Goal: Task Accomplishment & Management: Use online tool/utility

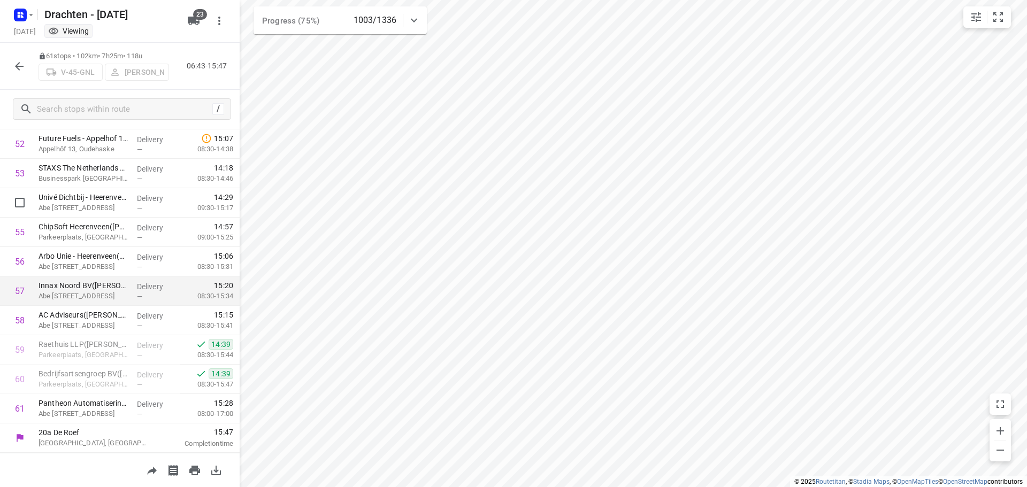
scroll to position [1316, 0]
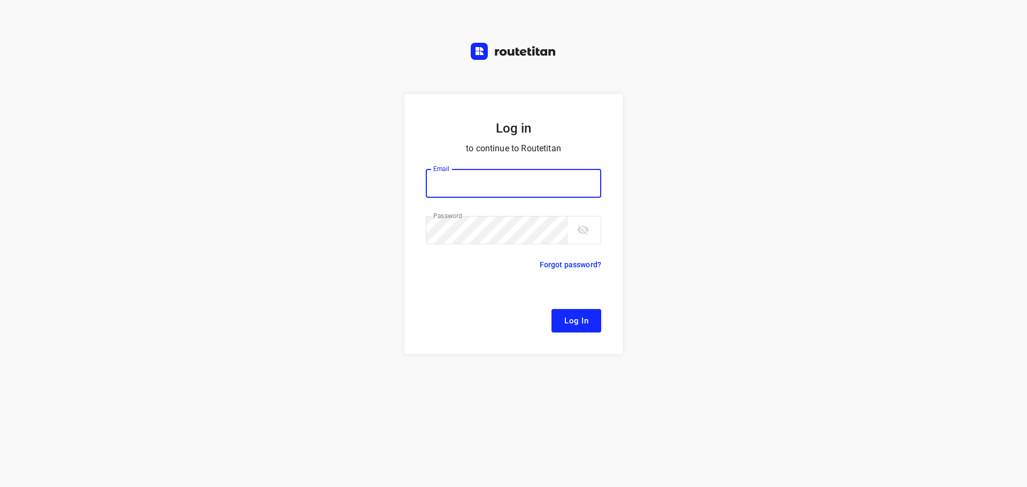
type input "remco@fruitopjewerk.nl"
click at [580, 322] on span "Log In" at bounding box center [577, 321] width 24 height 14
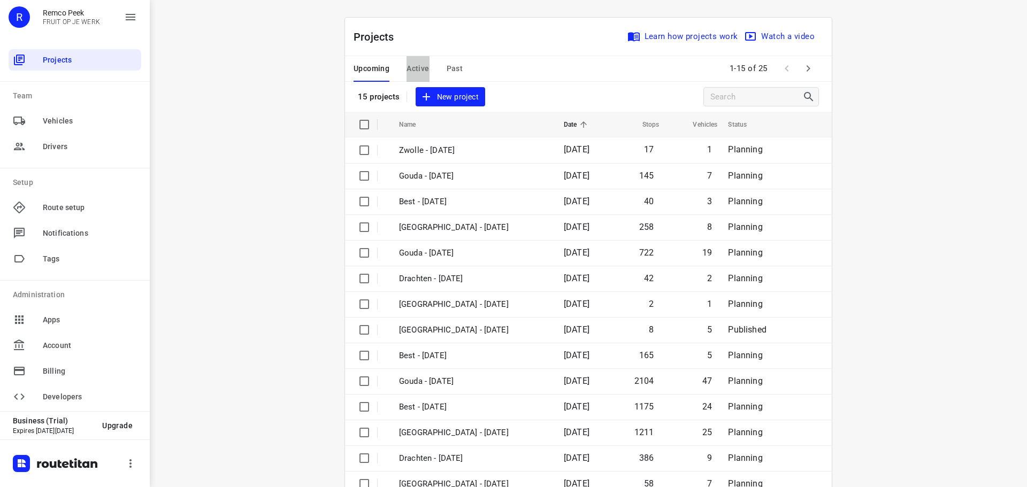
click at [417, 62] on span "Active" at bounding box center [418, 68] width 22 height 13
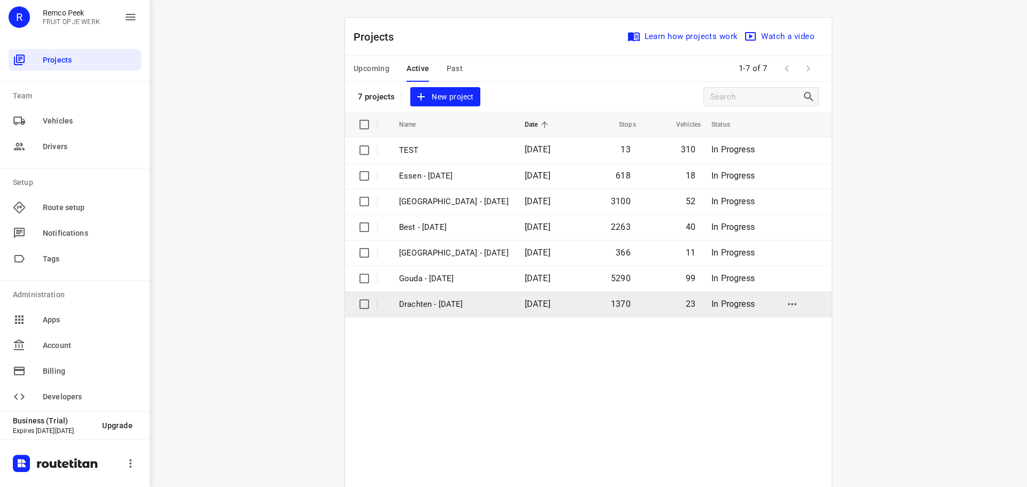
click at [446, 300] on p "Drachten - [DATE]" at bounding box center [454, 305] width 110 height 12
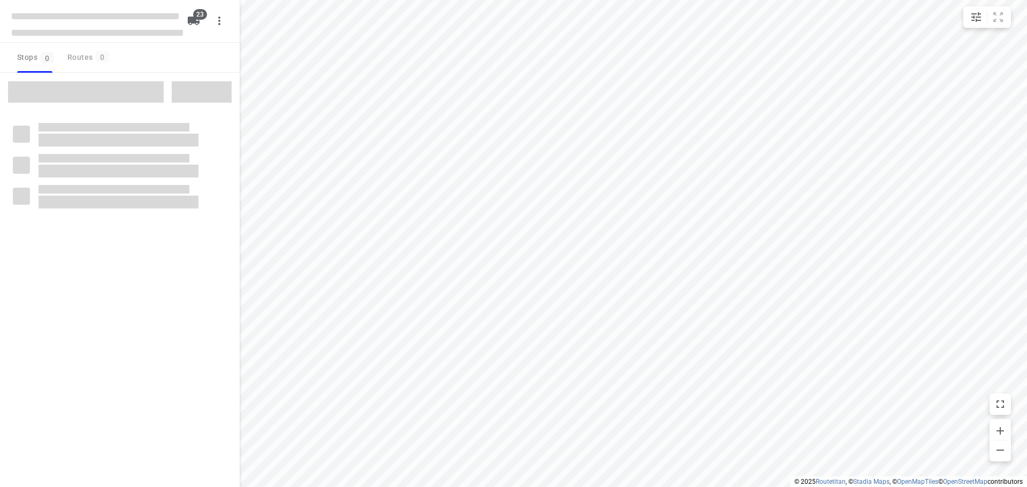
checkbox input "true"
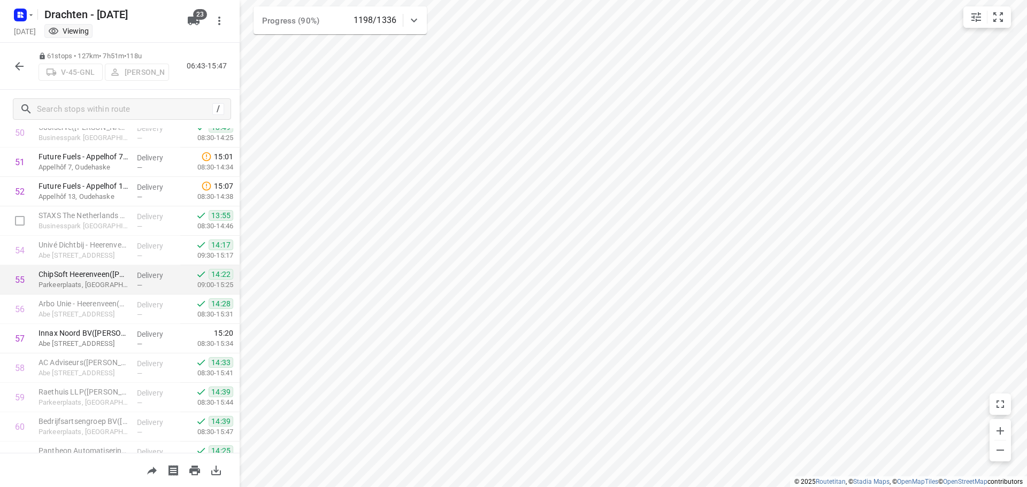
scroll to position [1584, 0]
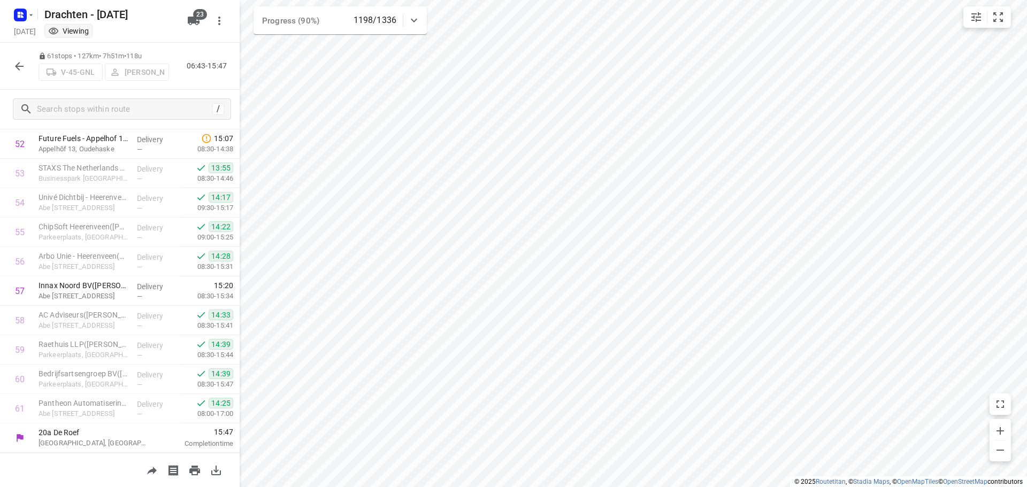
click at [212, 59] on div "61 stops • 127km • 7h51m • 118u V-45-GNL Sjouke Veenstra 06:43-15:47" at bounding box center [120, 66] width 240 height 47
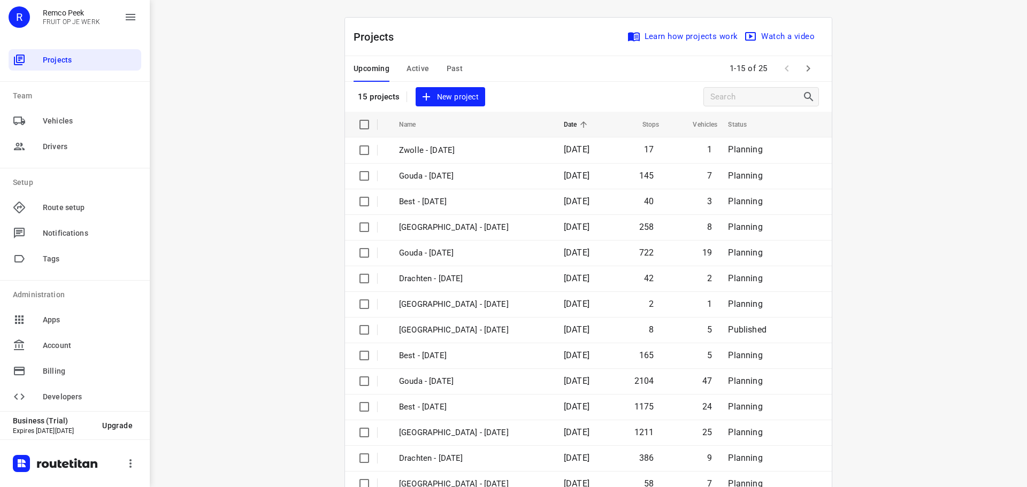
click at [407, 66] on span "Active" at bounding box center [418, 68] width 22 height 13
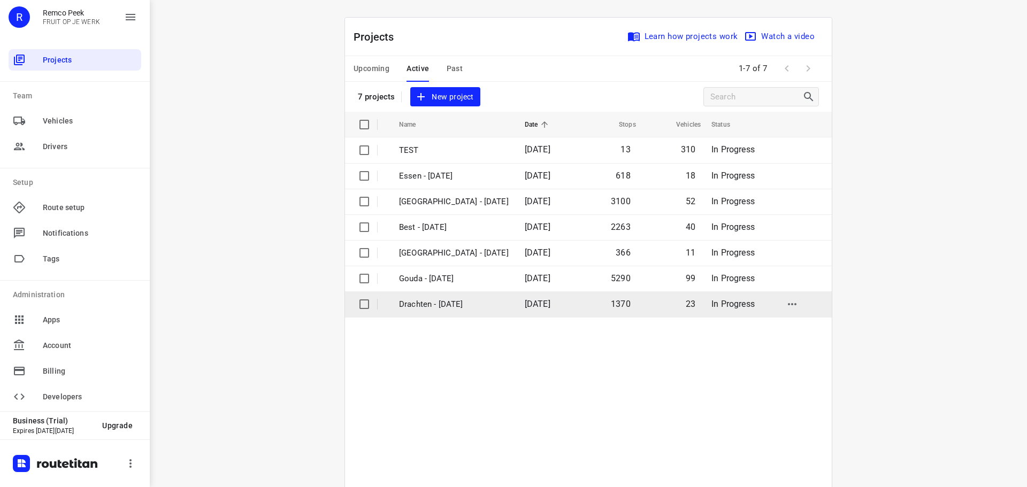
click at [440, 304] on p "Drachten - [DATE]" at bounding box center [454, 305] width 110 height 12
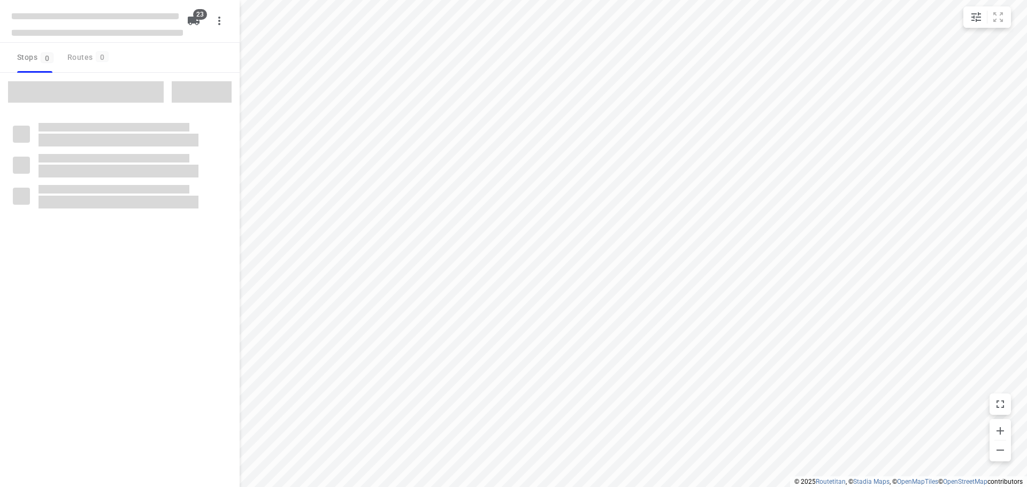
checkbox input "true"
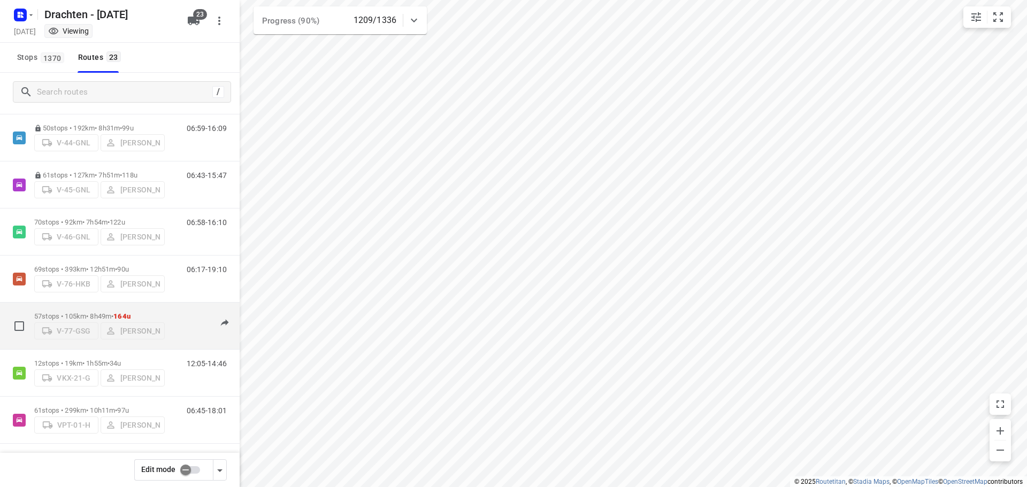
scroll to position [485, 0]
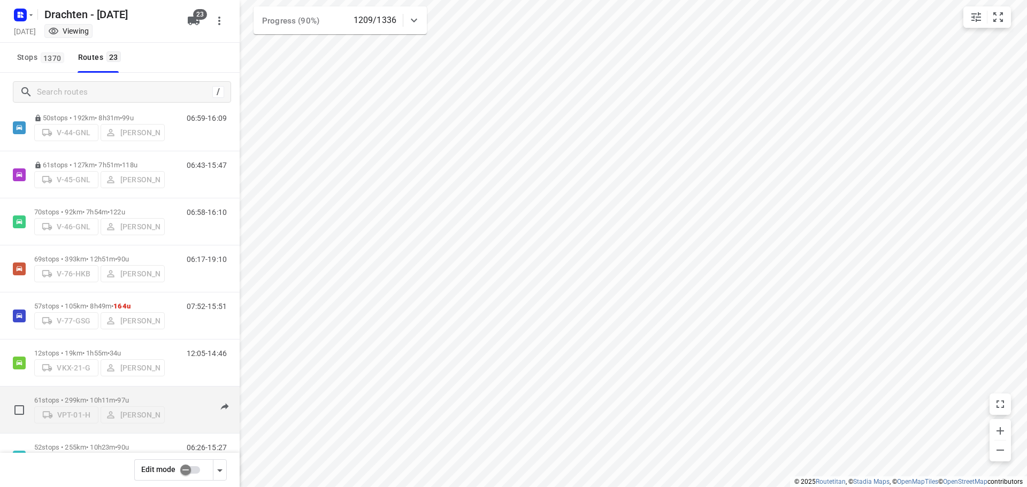
click at [96, 392] on div "61 stops • 299km • 10h11m • 97u VPT-01-H Steijn Groothof" at bounding box center [99, 410] width 131 height 38
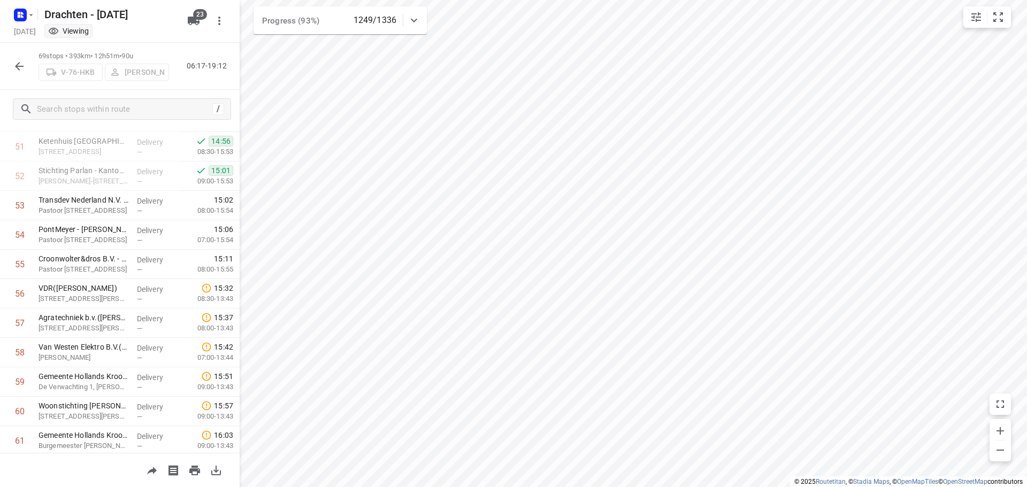
scroll to position [1605, 0]
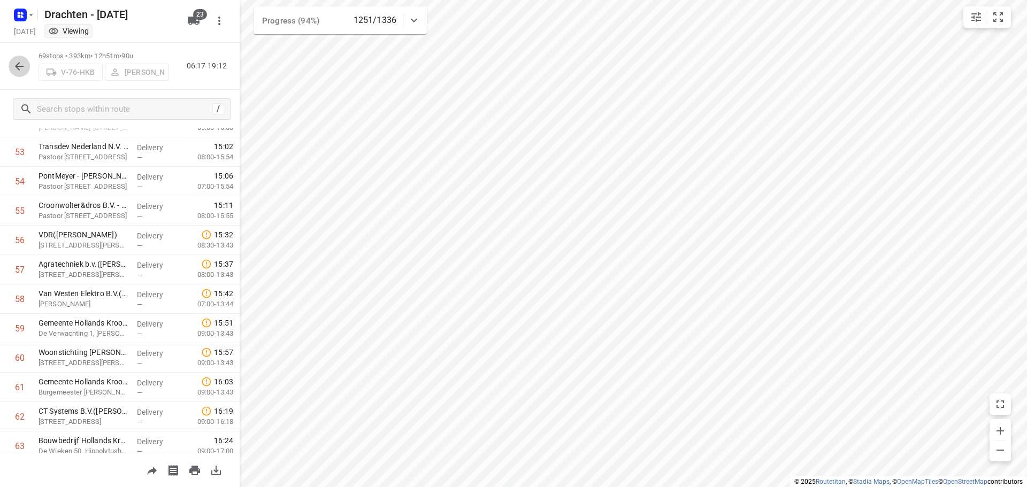
click at [22, 71] on icon "button" at bounding box center [19, 66] width 13 height 13
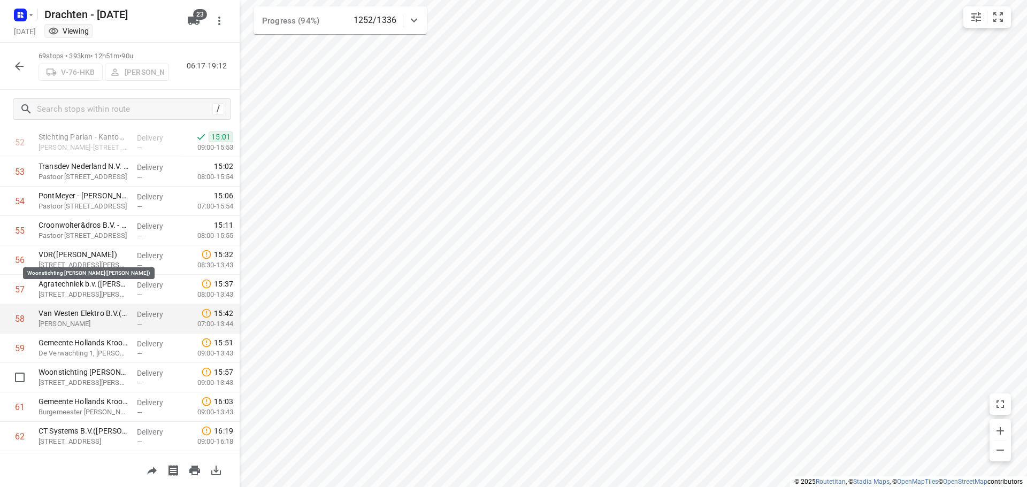
scroll to position [1712, 0]
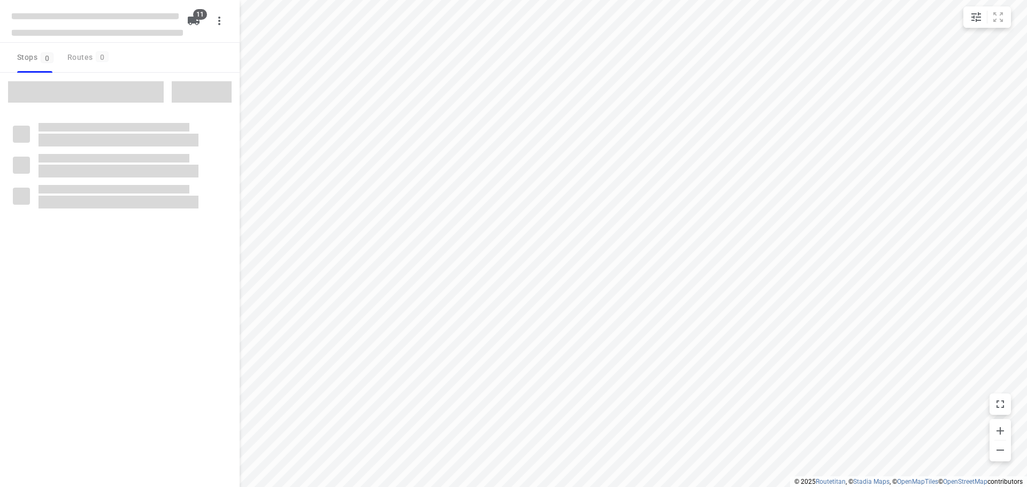
checkbox input "true"
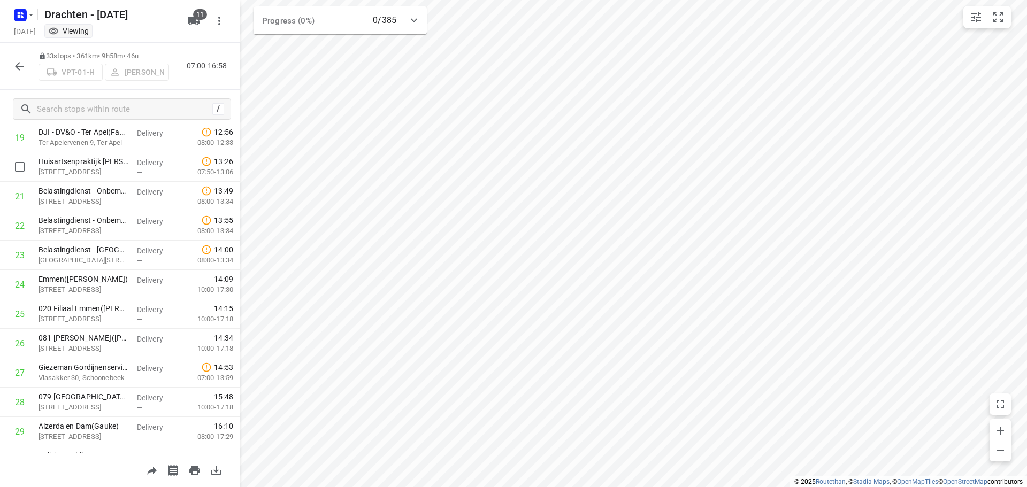
scroll to position [729, 0]
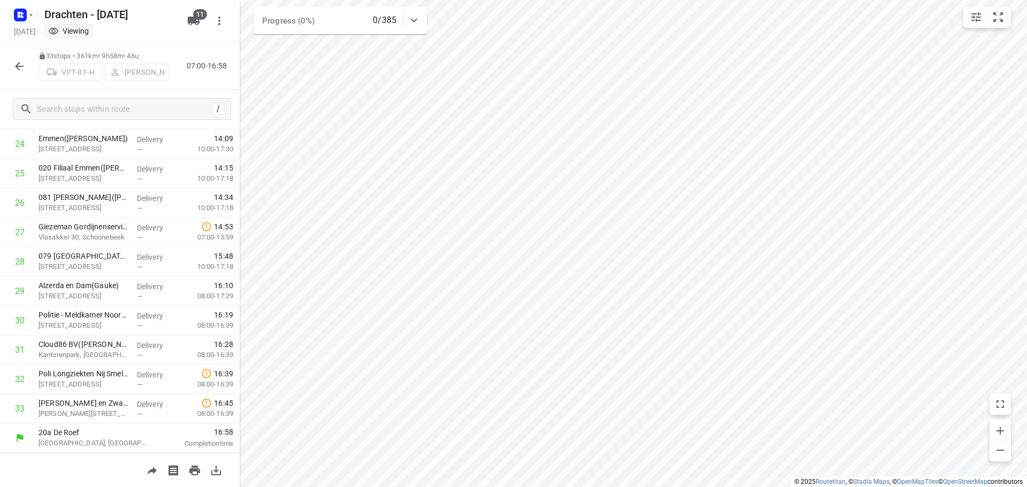
click at [13, 73] on button "button" at bounding box center [19, 66] width 21 height 21
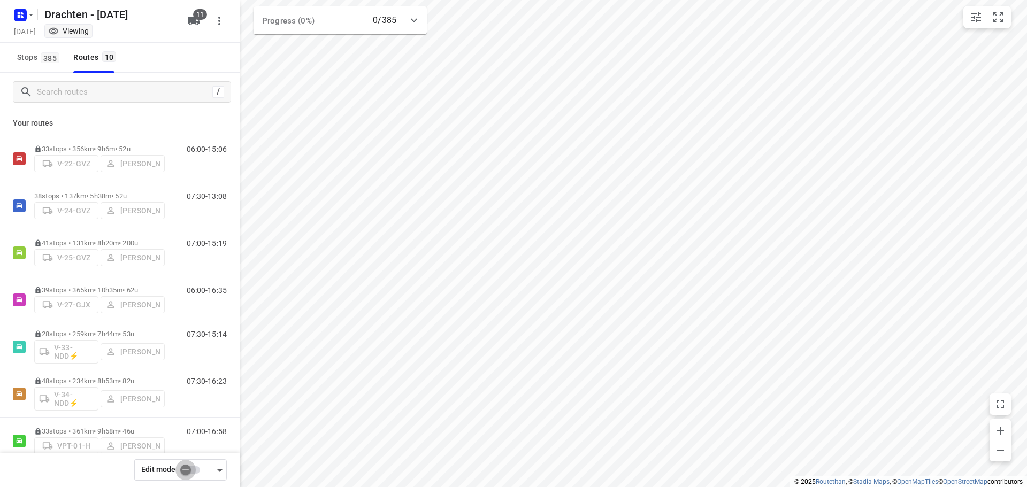
click at [187, 475] on input "checkbox" at bounding box center [185, 470] width 61 height 20
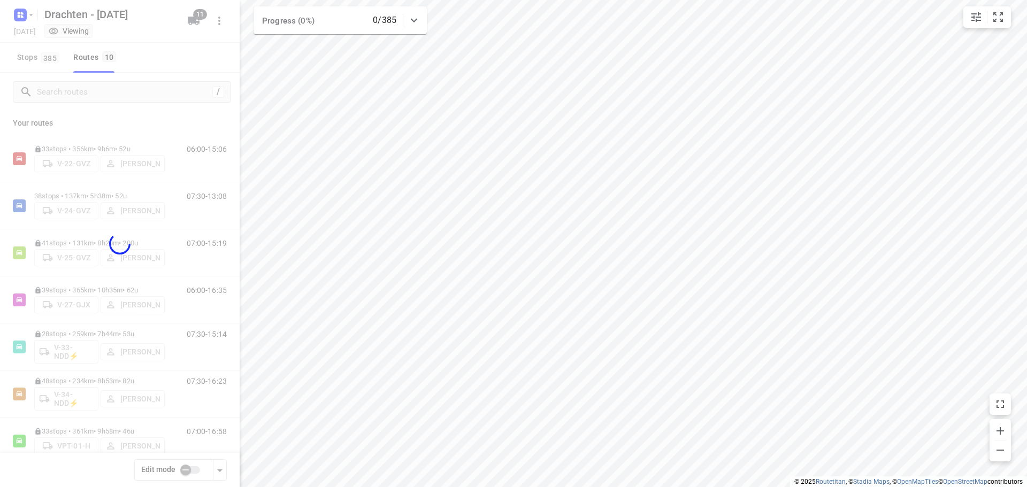
checkbox input "true"
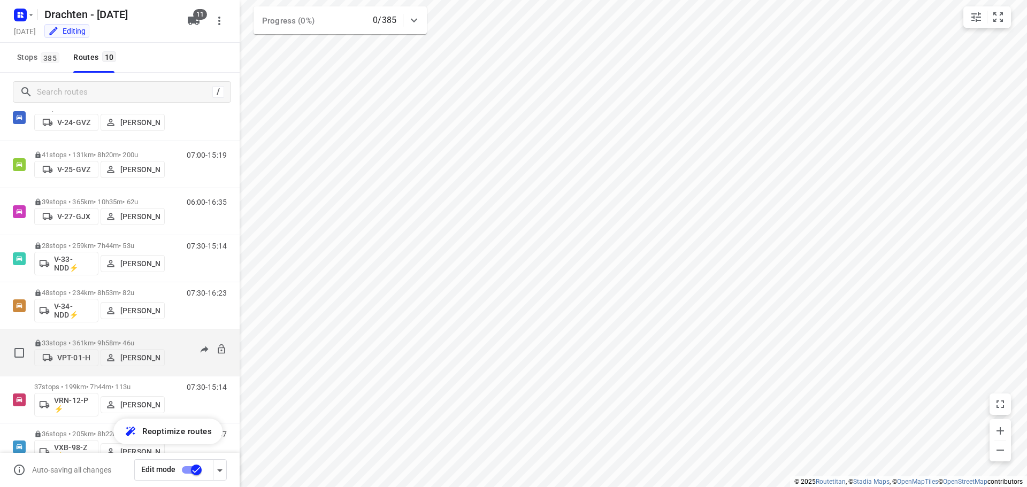
scroll to position [164, 0]
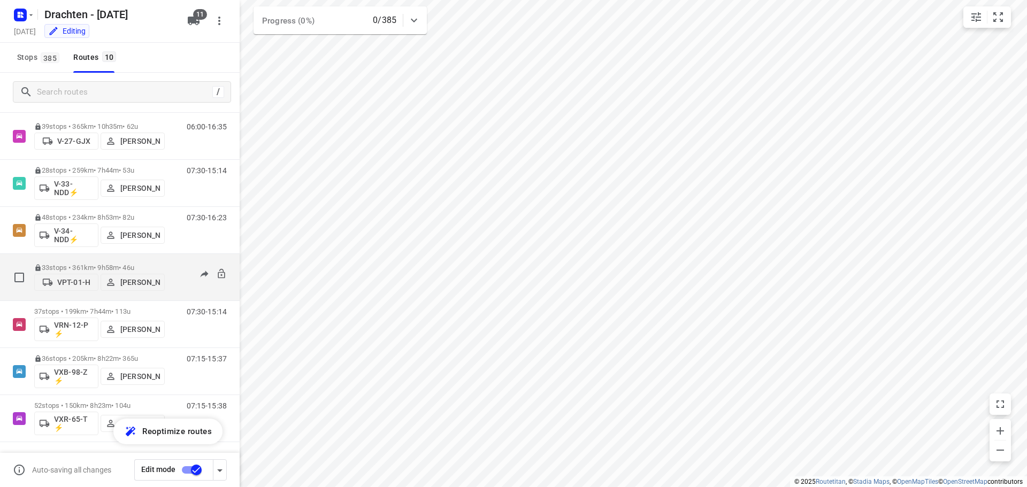
click at [92, 264] on p "33 stops • 361km • 9h58m • 46u" at bounding box center [99, 268] width 131 height 8
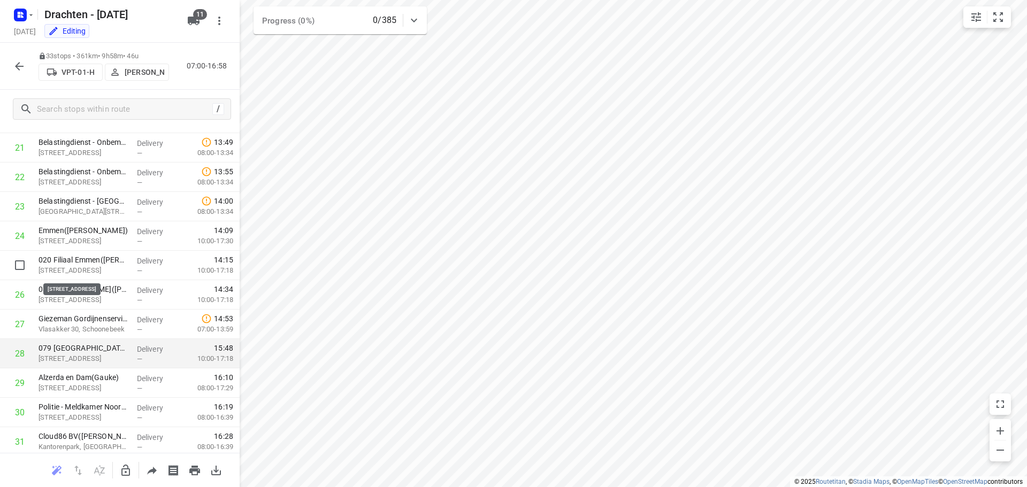
scroll to position [729, 0]
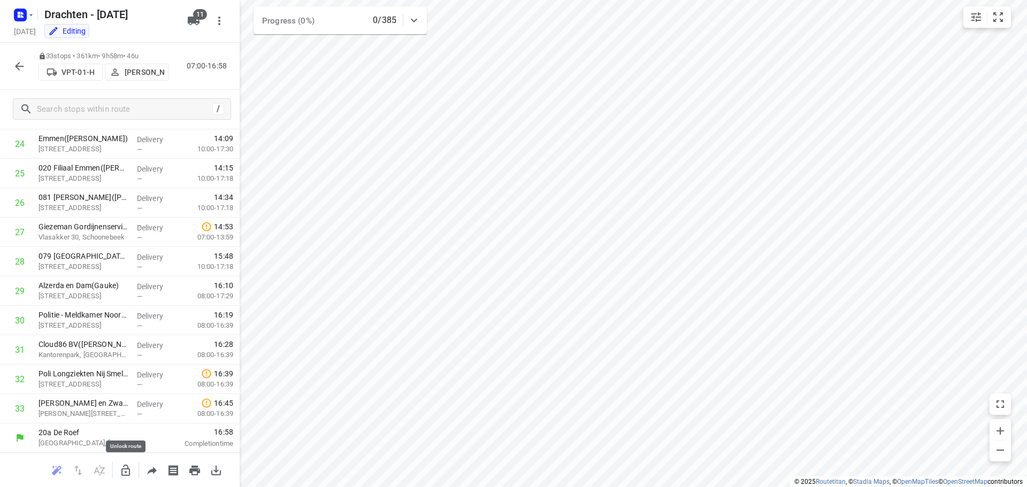
click at [124, 472] on icon "button" at bounding box center [125, 470] width 13 height 13
click at [16, 260] on input "checkbox" at bounding box center [19, 261] width 21 height 21
checkbox input "true"
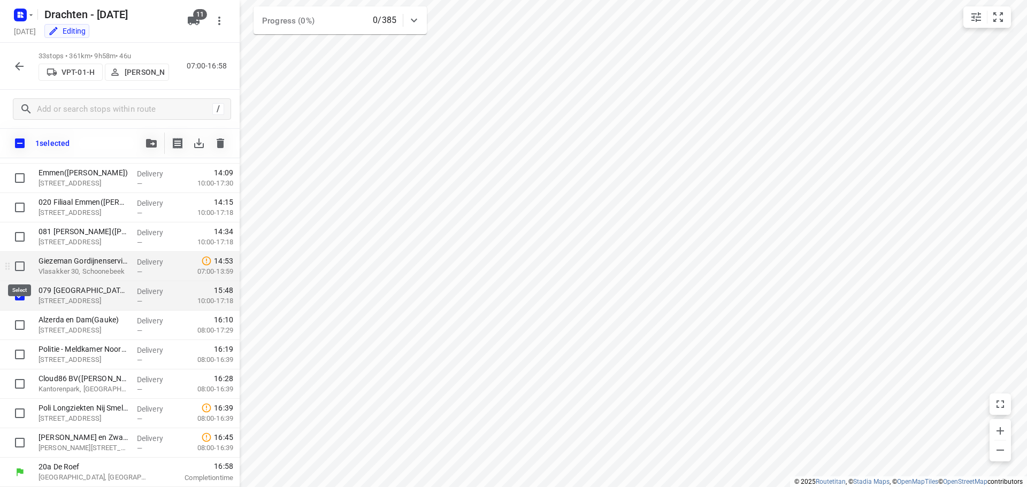
scroll to position [725, 0]
click at [151, 304] on div "—" at bounding box center [157, 302] width 40 height 8
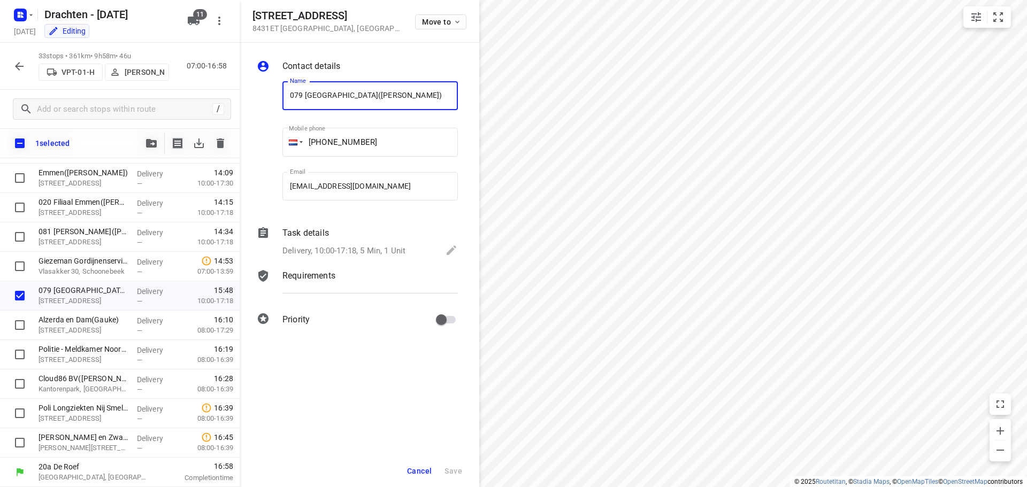
click at [394, 245] on p "Delivery, 10:00-17:18, 5 Min, 1 Unit" at bounding box center [344, 251] width 123 height 12
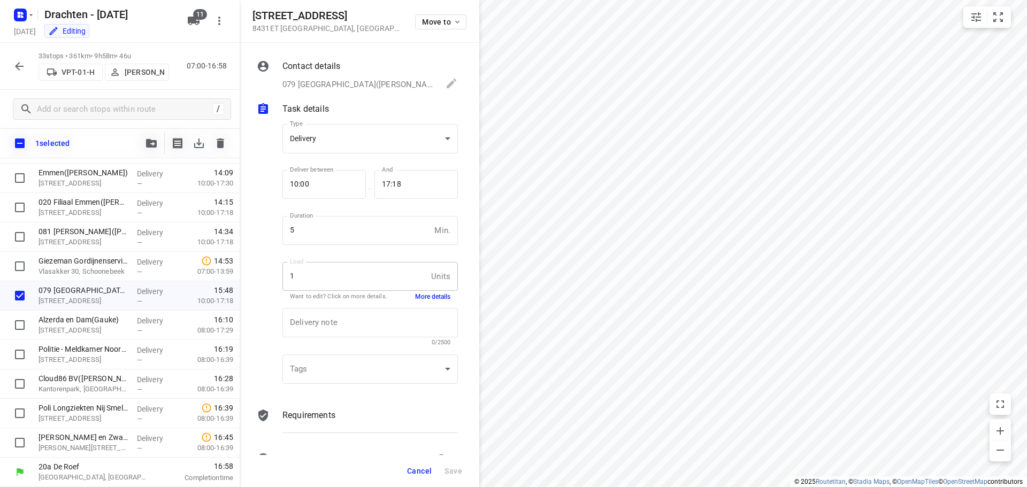
click at [435, 293] on button "More details" at bounding box center [432, 297] width 35 height 9
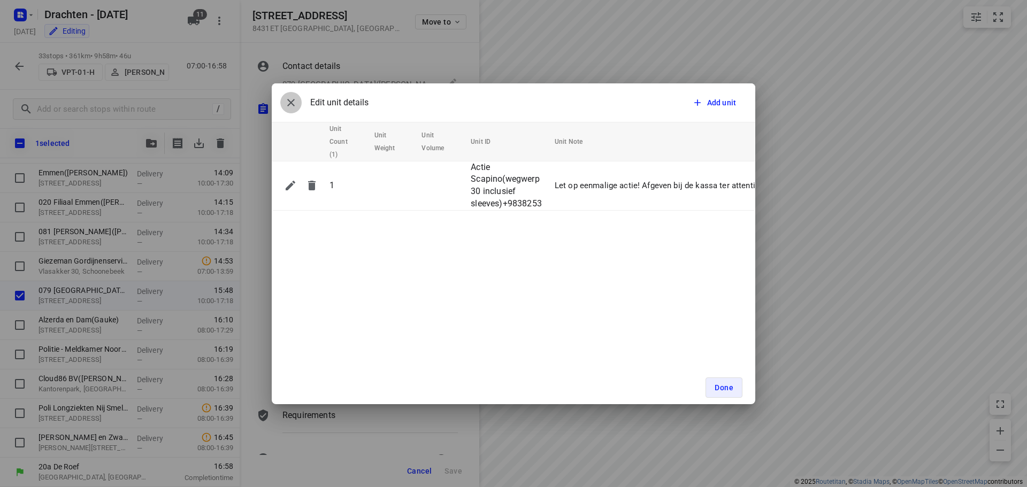
click at [290, 102] on icon "button" at bounding box center [290, 102] width 7 height 7
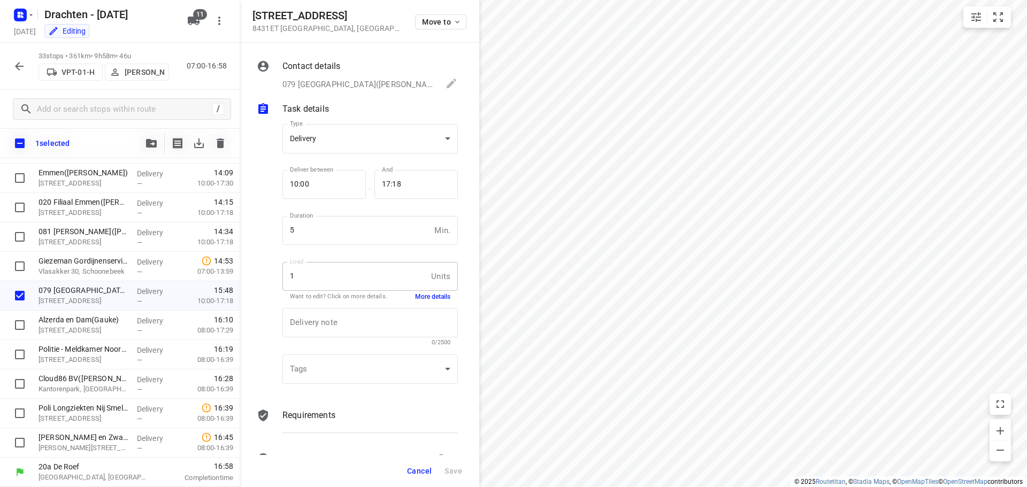
scroll to position [32, 0]
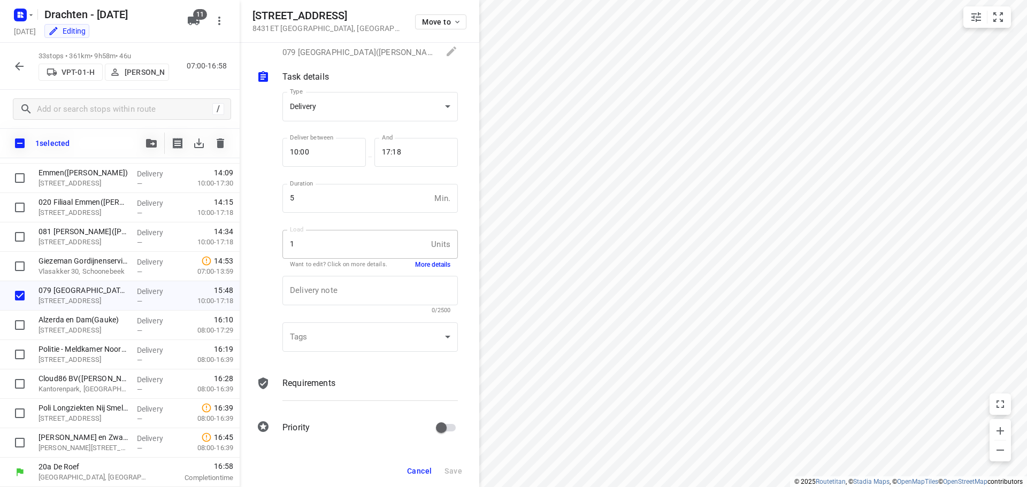
click at [154, 144] on icon "button" at bounding box center [151, 143] width 11 height 9
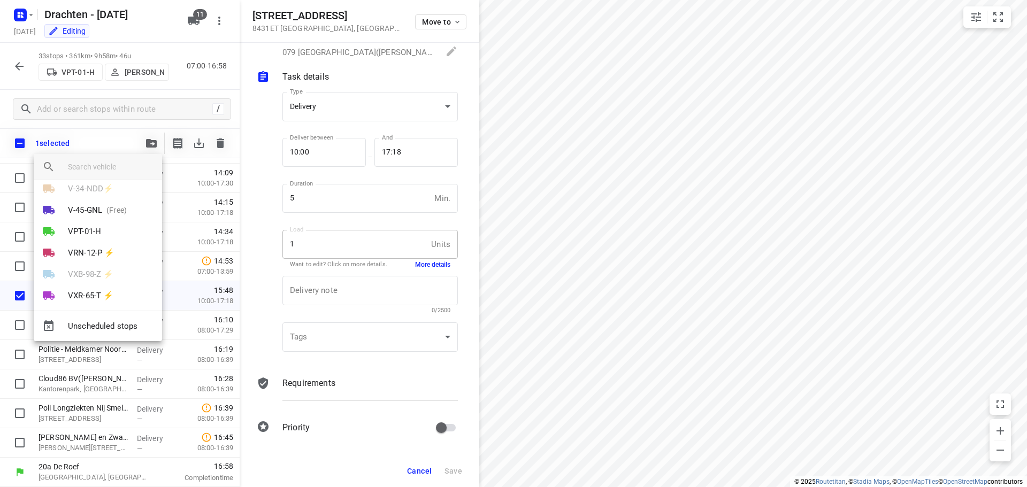
scroll to position [126, 0]
click at [564, 276] on div at bounding box center [513, 243] width 1027 height 487
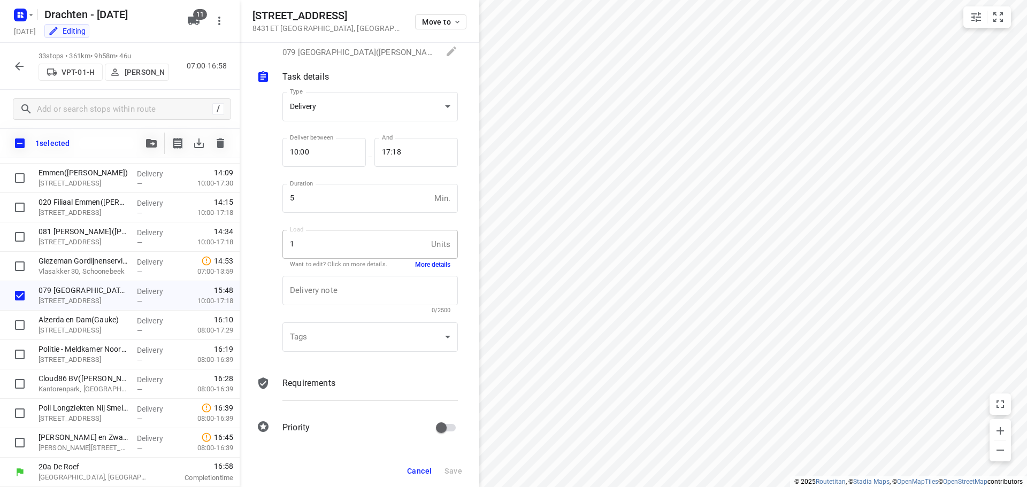
click at [422, 465] on button "Cancel" at bounding box center [419, 471] width 33 height 19
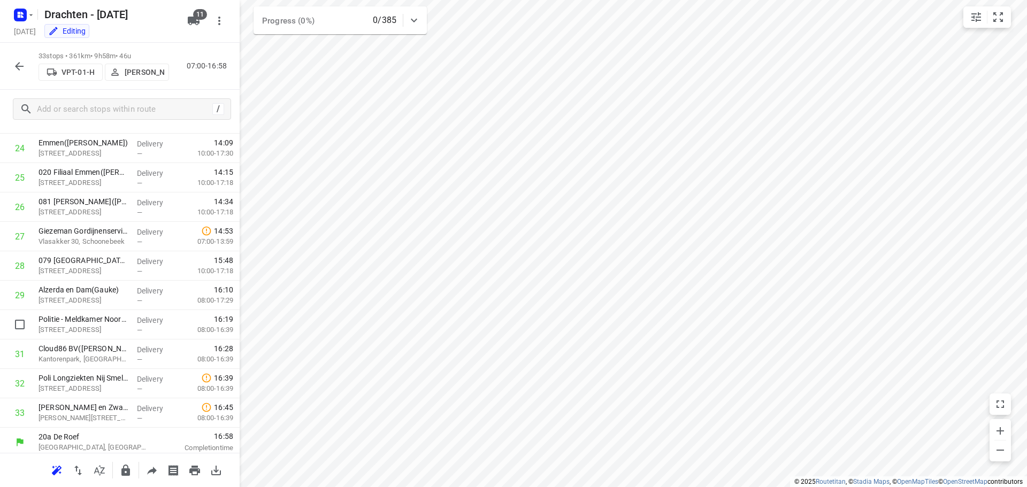
scroll to position [729, 0]
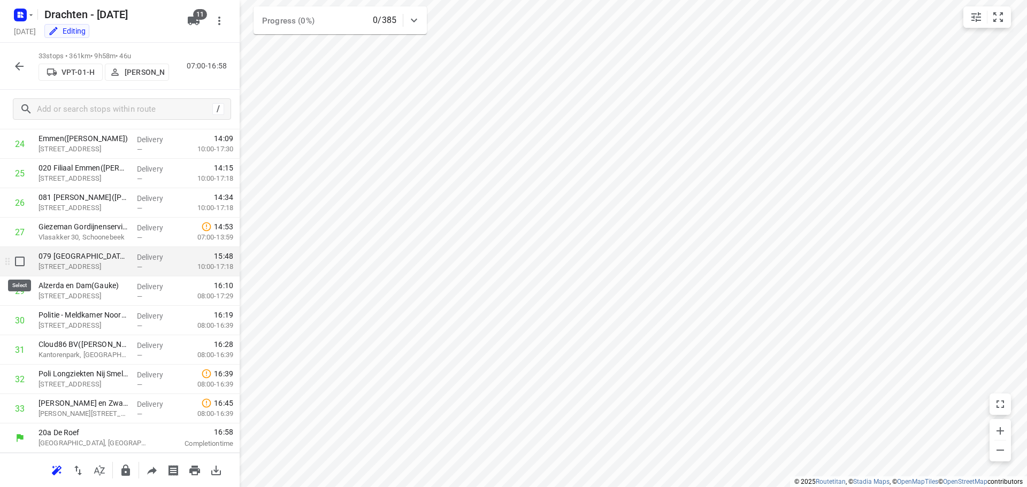
click at [22, 263] on input "checkbox" at bounding box center [19, 261] width 21 height 21
checkbox input "true"
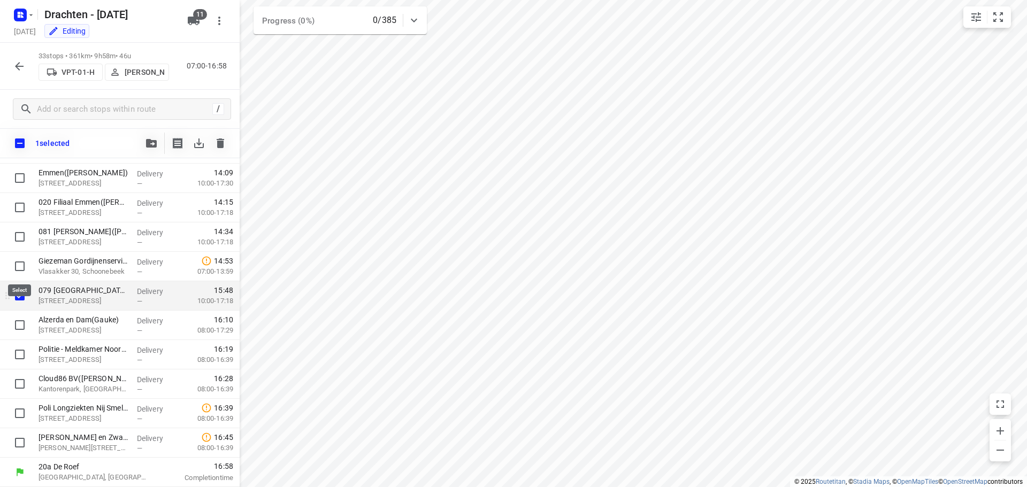
scroll to position [725, 0]
click at [158, 140] on button "button" at bounding box center [151, 143] width 21 height 21
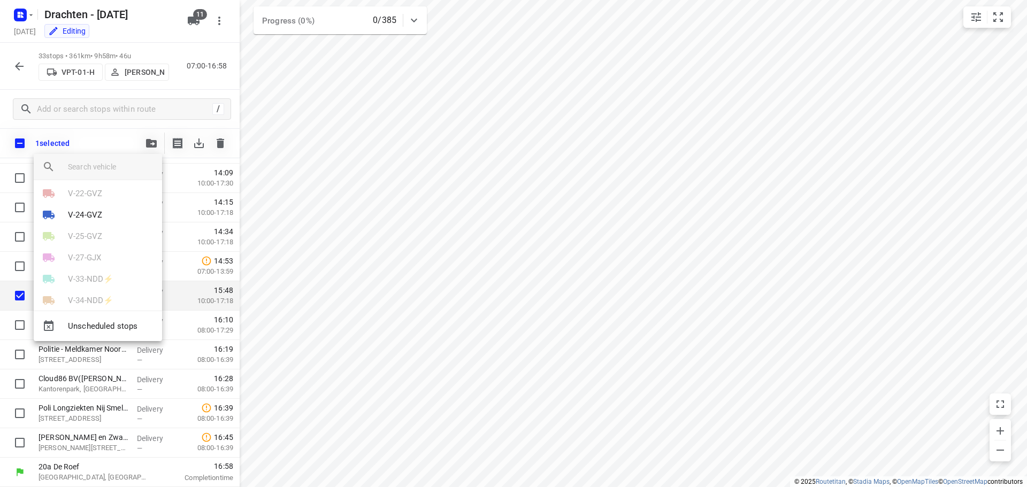
scroll to position [0, 0]
click at [79, 212] on li "V-24-GVZ" at bounding box center [98, 220] width 128 height 21
click at [86, 294] on li "38" at bounding box center [98, 291] width 128 height 21
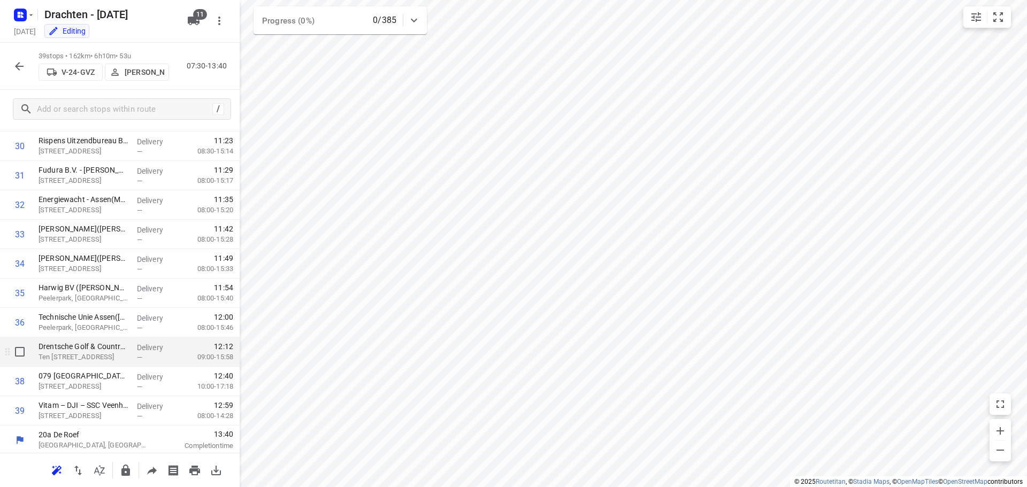
scroll to position [906, 0]
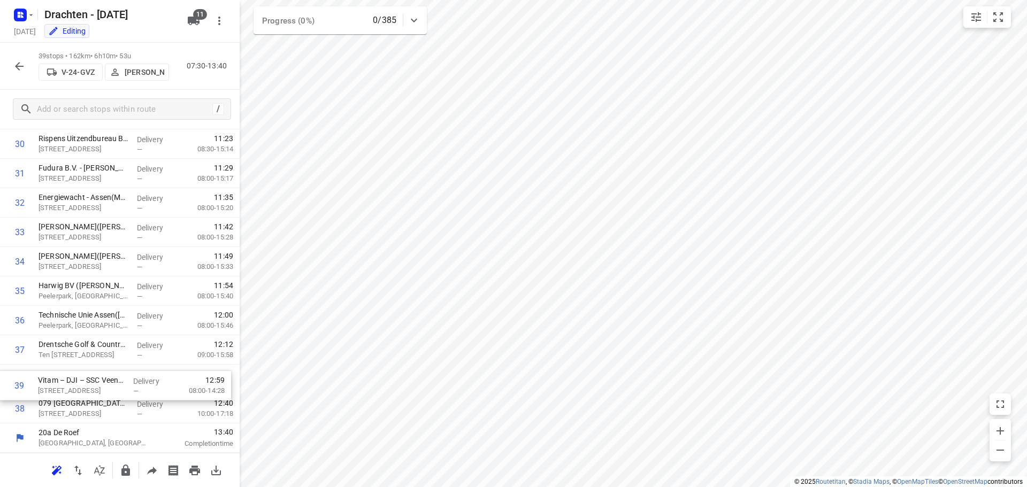
drag, startPoint x: 124, startPoint y: 414, endPoint x: 123, endPoint y: 387, distance: 27.3
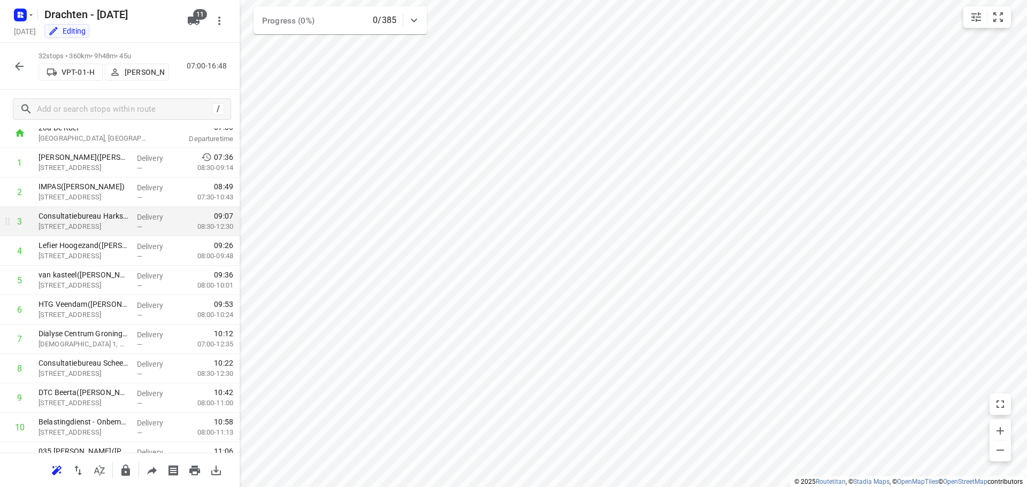
scroll to position [0, 0]
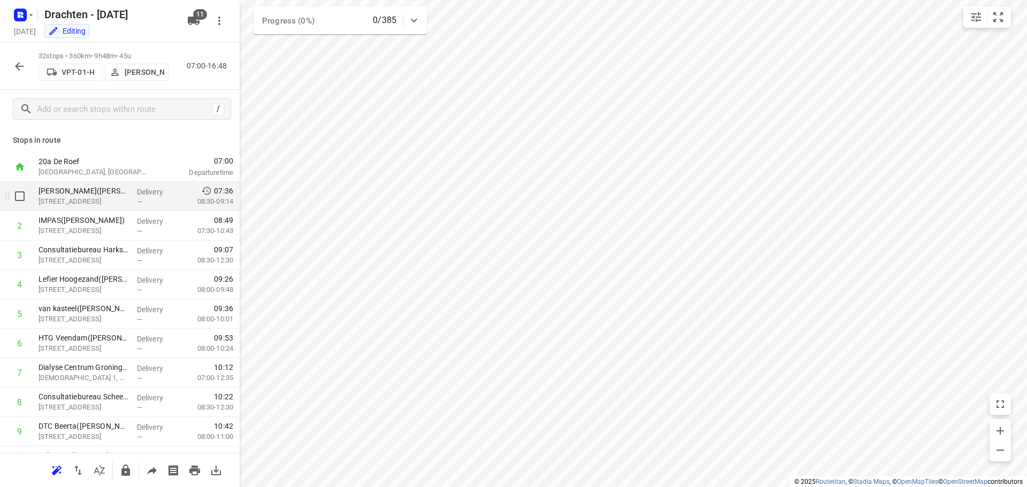
click at [95, 205] on p "Meerweg 143C, Haren Gn" at bounding box center [84, 201] width 90 height 11
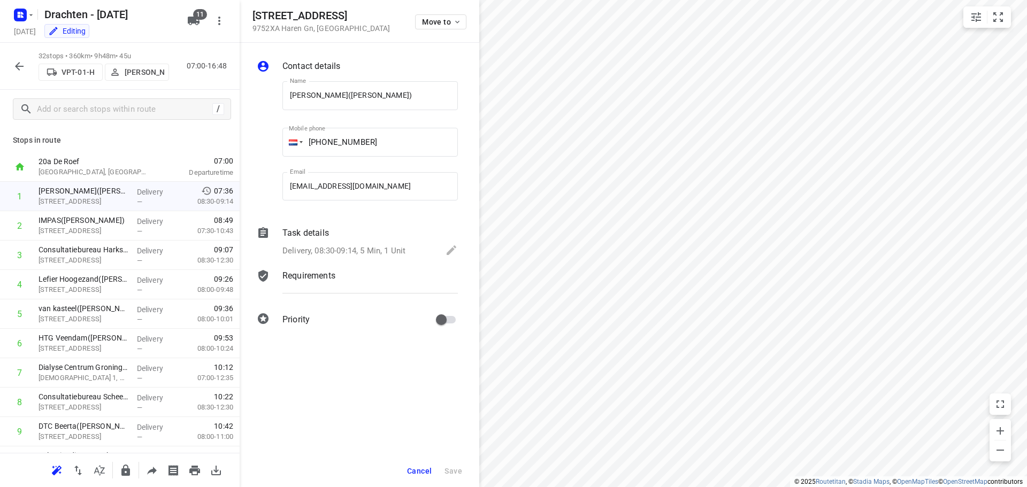
click at [430, 253] on div "Delivery, 08:30-09:14, 5 Min, 1 Unit" at bounding box center [371, 251] width 176 height 15
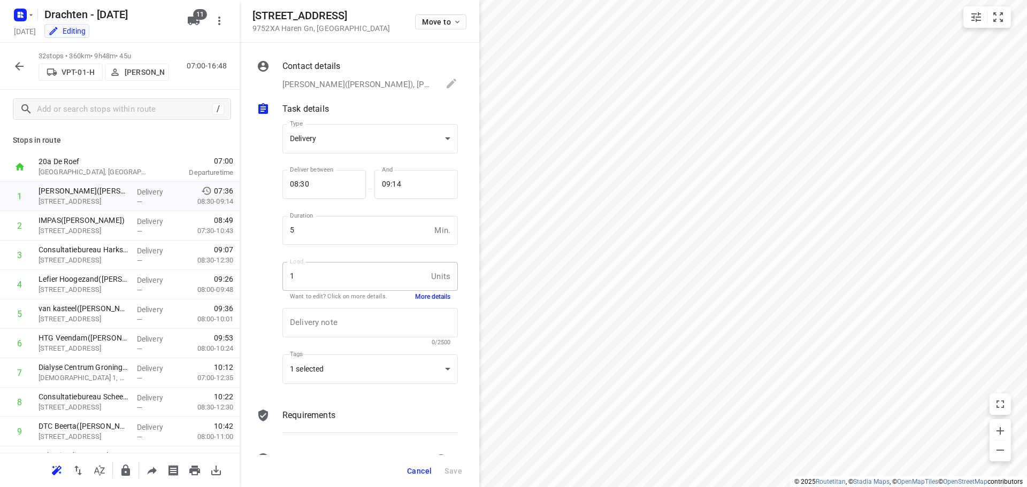
click at [435, 296] on button "More details" at bounding box center [432, 297] width 35 height 9
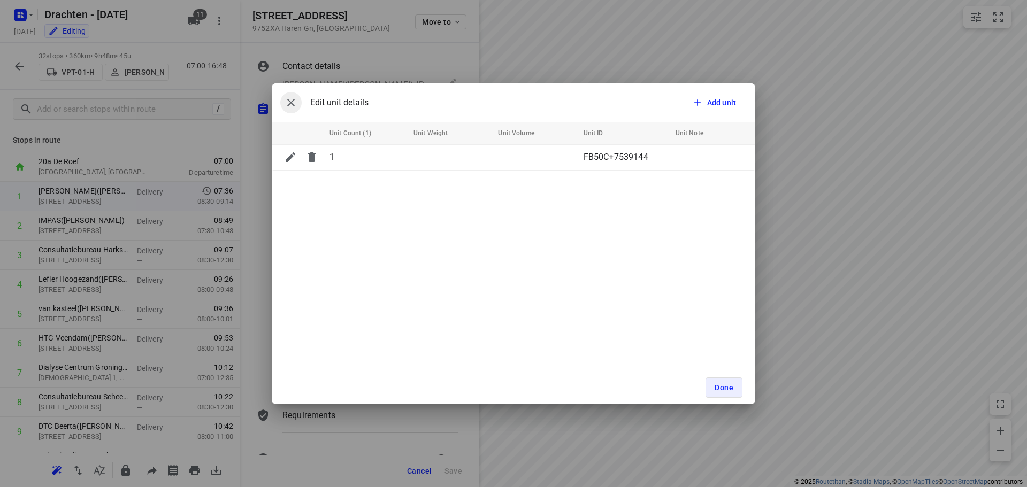
click at [288, 101] on icon "button" at bounding box center [291, 102] width 13 height 13
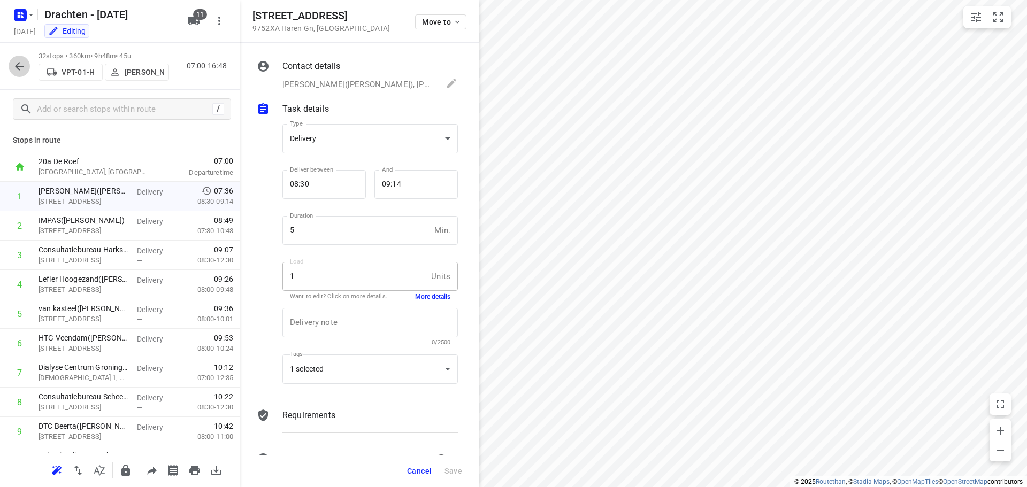
click at [18, 70] on icon "button" at bounding box center [19, 66] width 13 height 13
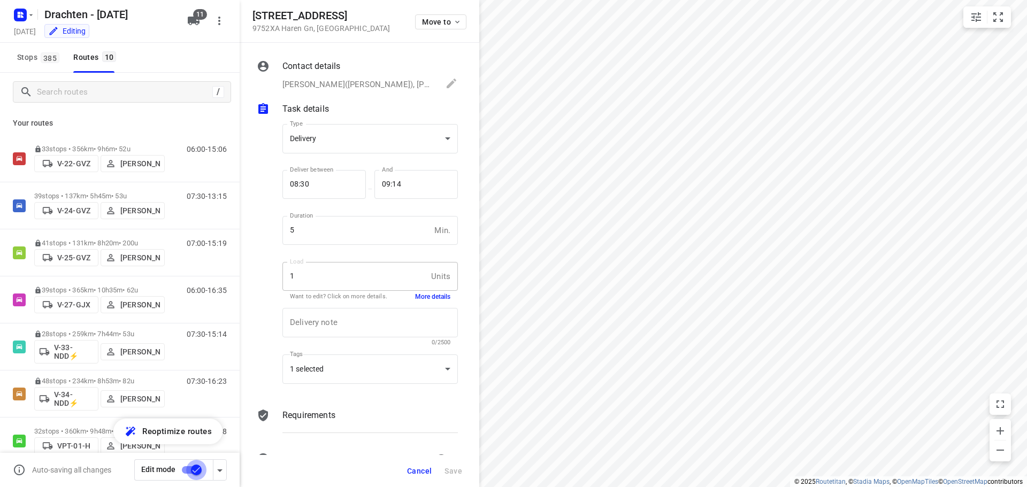
click at [193, 468] on input "checkbox" at bounding box center [196, 470] width 61 height 20
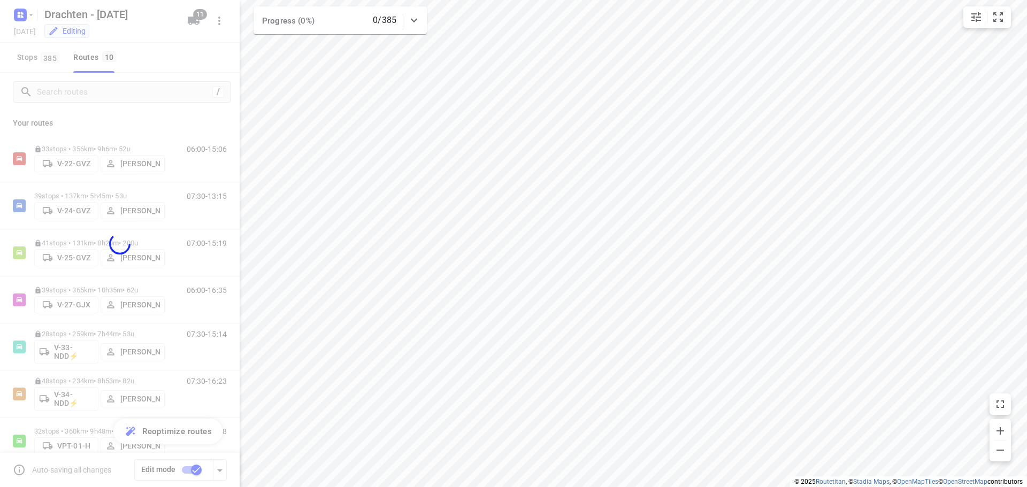
checkbox input "false"
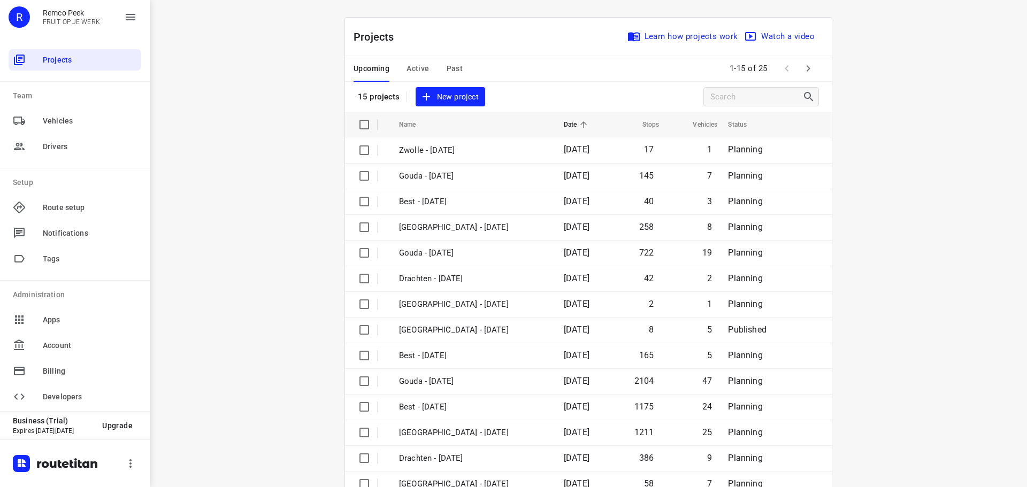
click at [457, 64] on span "Past" at bounding box center [455, 68] width 17 height 13
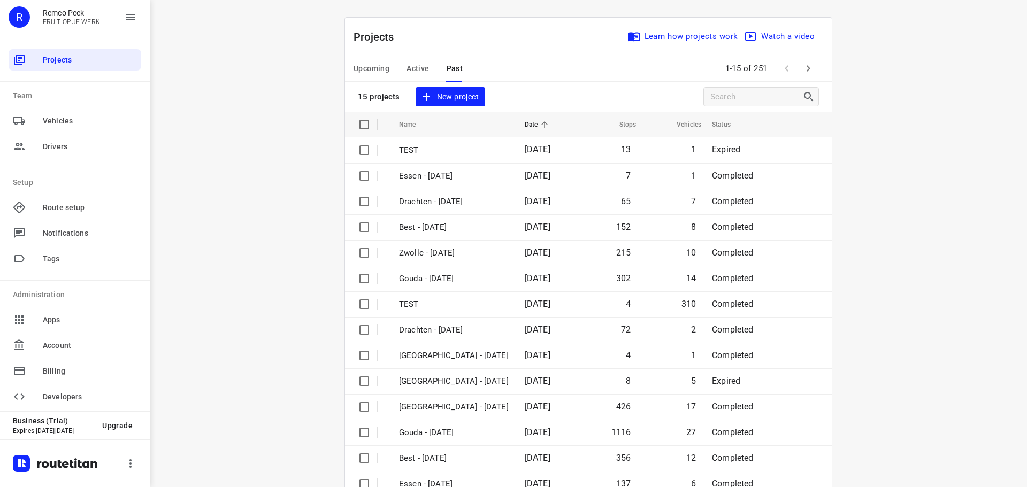
click at [373, 66] on span "Upcoming" at bounding box center [372, 68] width 36 height 13
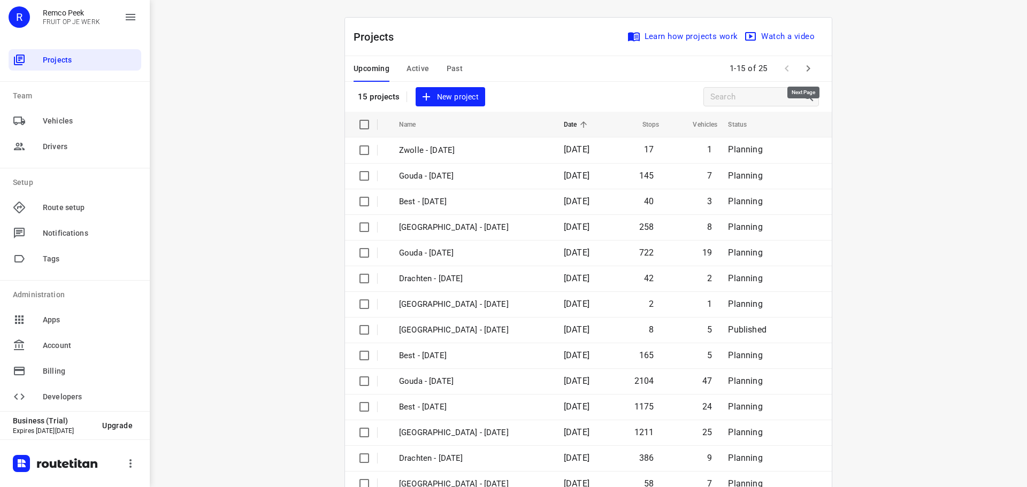
click at [803, 67] on icon "button" at bounding box center [808, 68] width 13 height 13
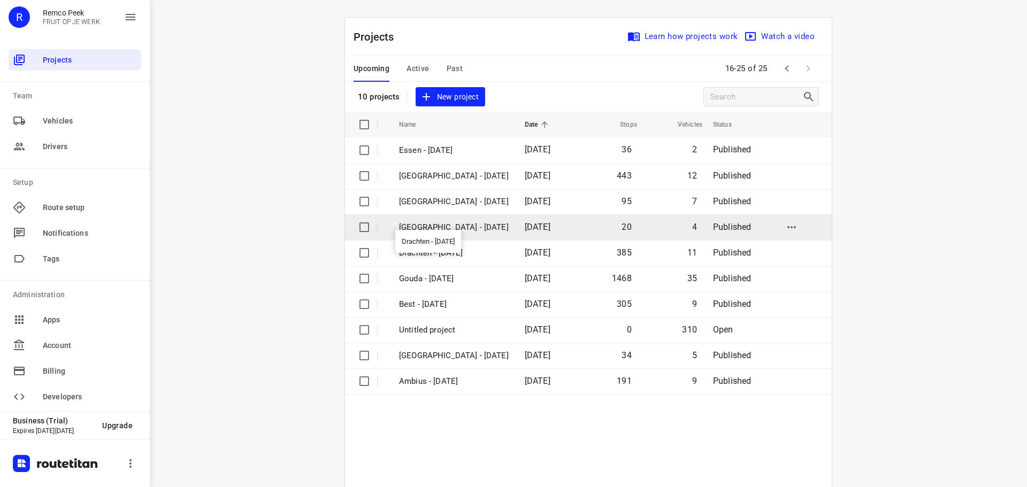
scroll to position [79, 0]
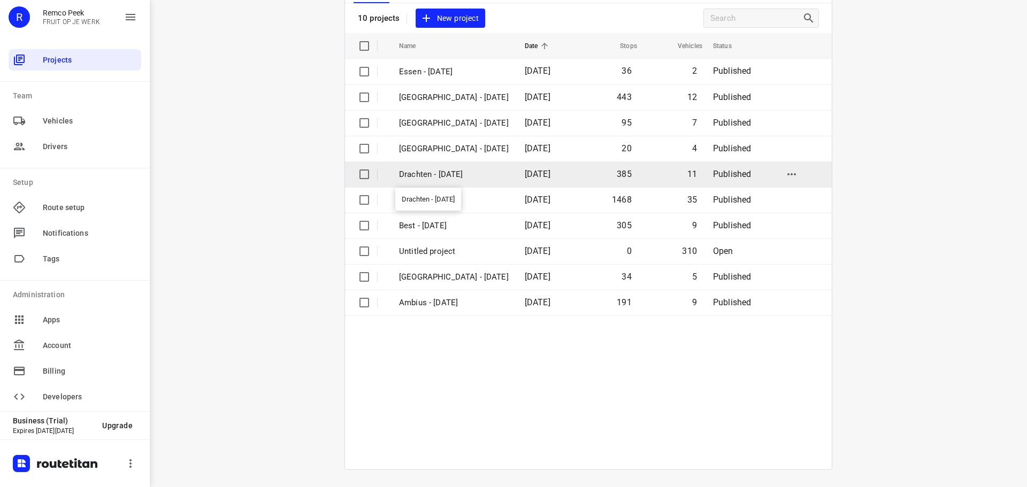
click at [430, 172] on p "Drachten - Tuesday" at bounding box center [454, 175] width 110 height 12
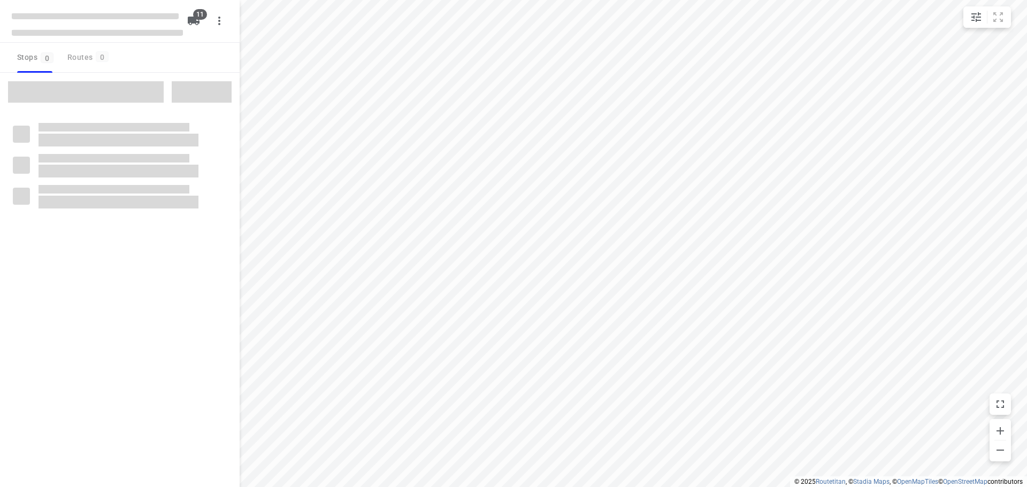
checkbox input "true"
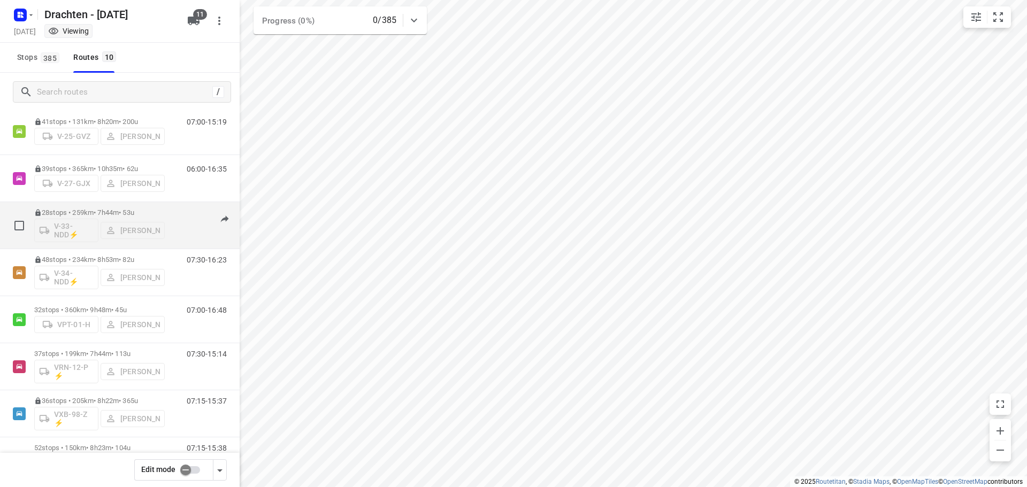
scroll to position [164, 0]
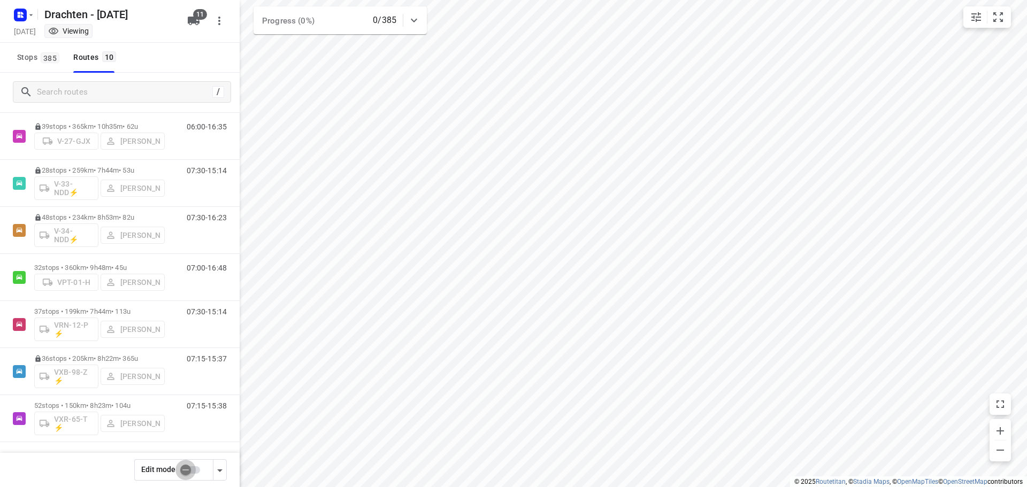
click at [187, 472] on input "checkbox" at bounding box center [185, 470] width 61 height 20
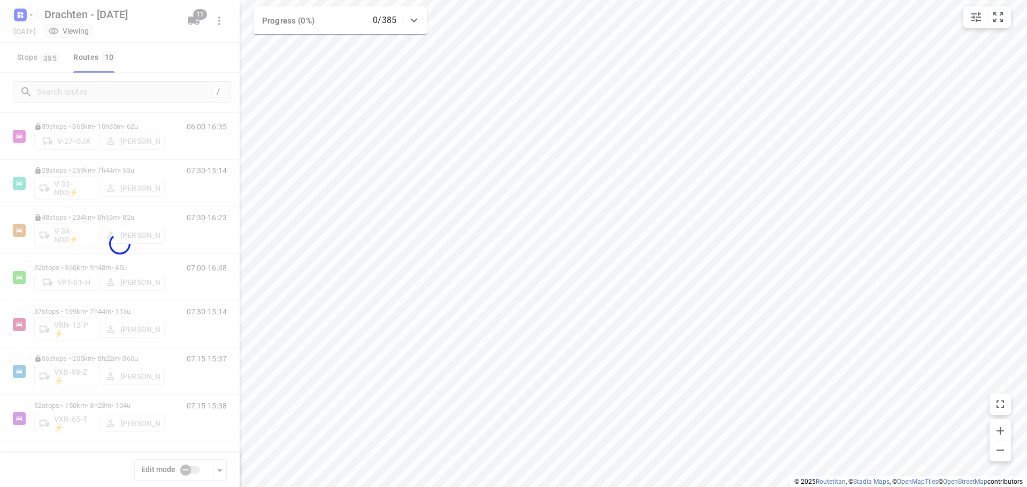
checkbox input "true"
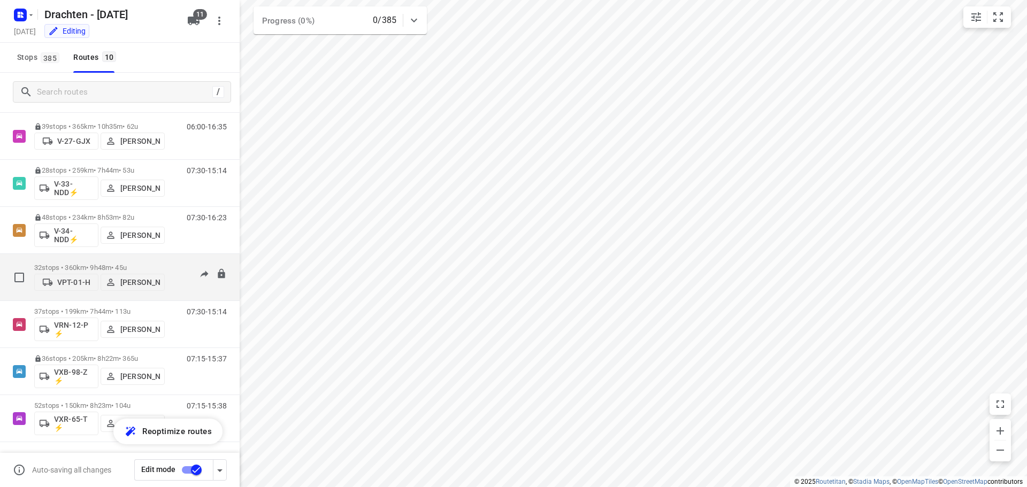
click at [103, 265] on p "32 stops • 360km • 9h48m • 45u" at bounding box center [99, 268] width 131 height 8
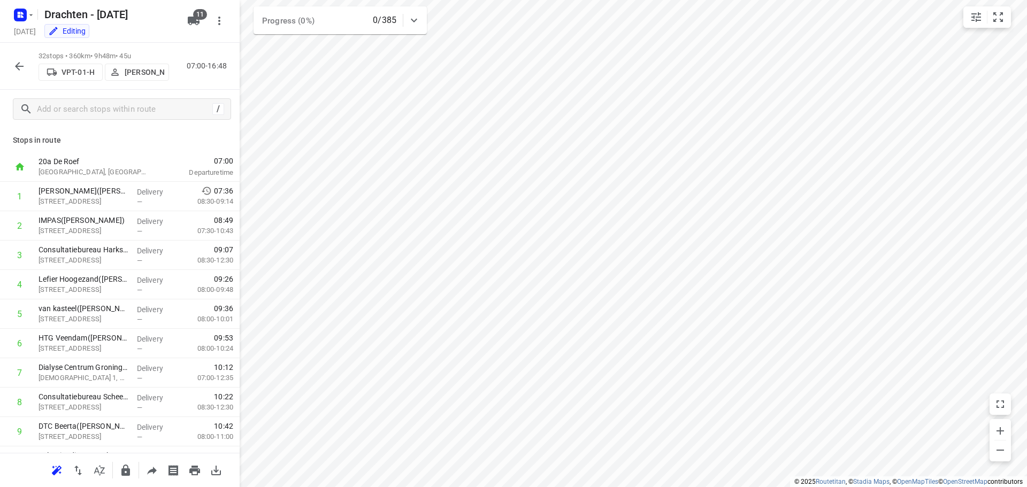
click at [15, 61] on icon "button" at bounding box center [19, 66] width 13 height 13
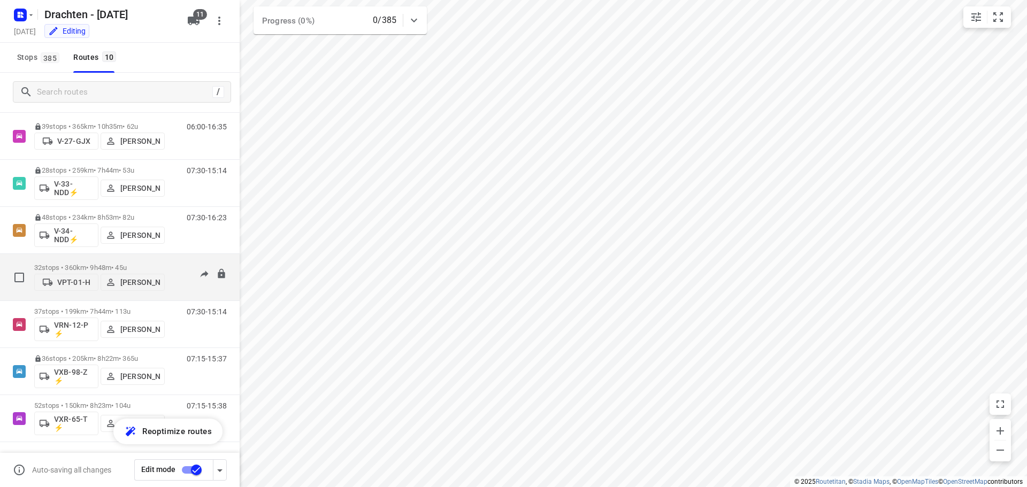
click at [87, 264] on p "32 stops • 360km • 9h48m • 45u" at bounding box center [99, 268] width 131 height 8
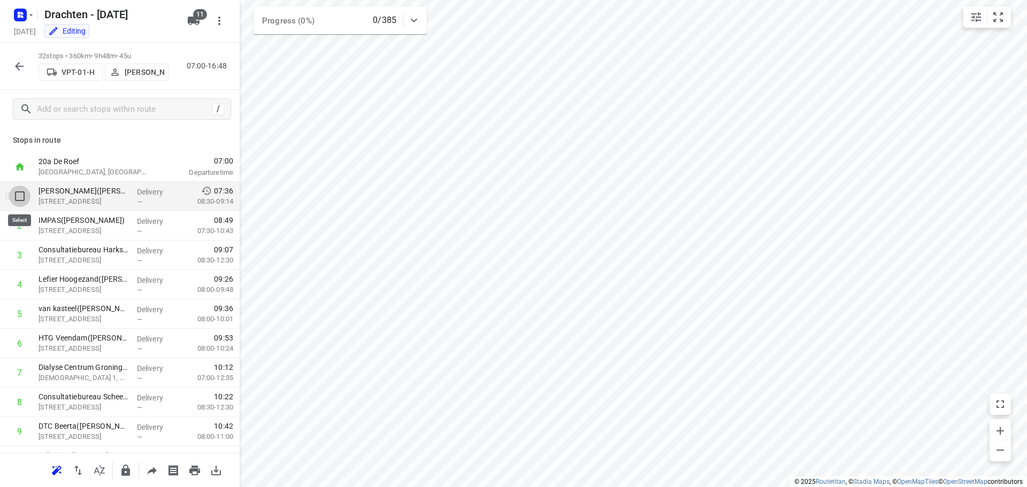
click at [24, 200] on input "checkbox" at bounding box center [19, 196] width 21 height 21
checkbox input "true"
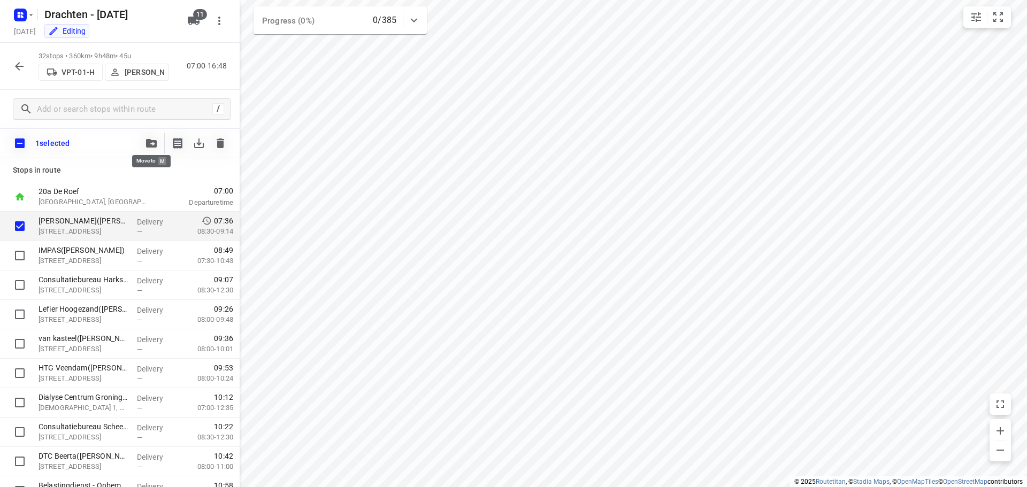
click at [150, 147] on icon "button" at bounding box center [151, 143] width 11 height 9
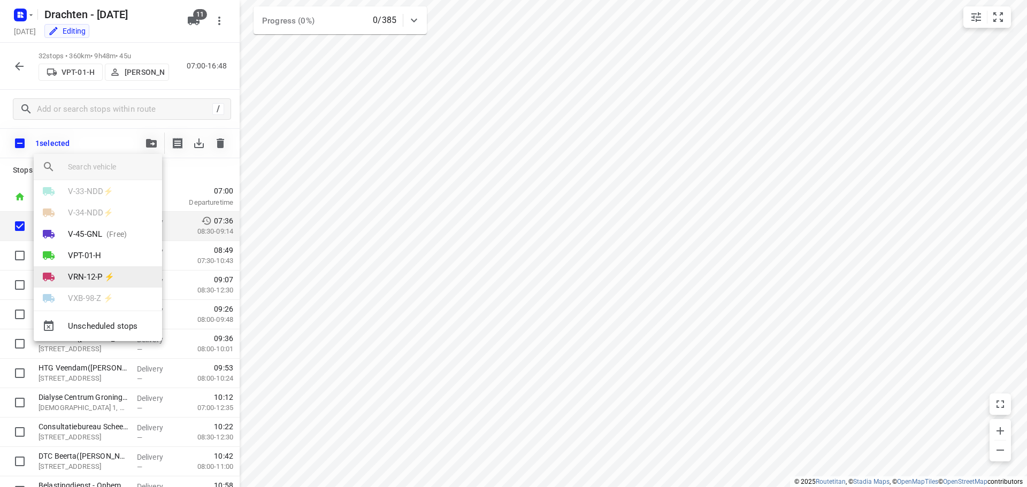
scroll to position [126, 0]
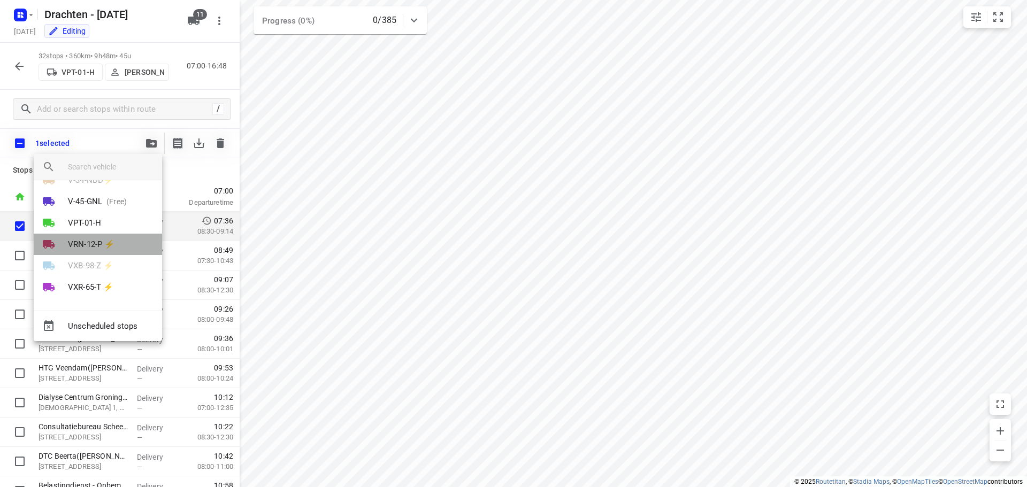
click at [104, 249] on p "VRN-12-P ⚡" at bounding box center [91, 245] width 47 height 12
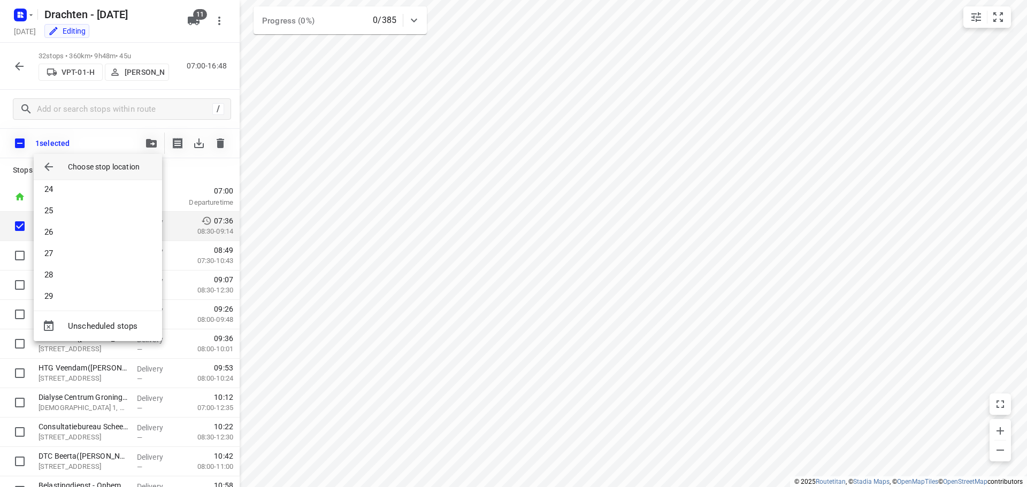
scroll to position [501, 0]
click at [76, 231] on li "26" at bounding box center [98, 229] width 128 height 21
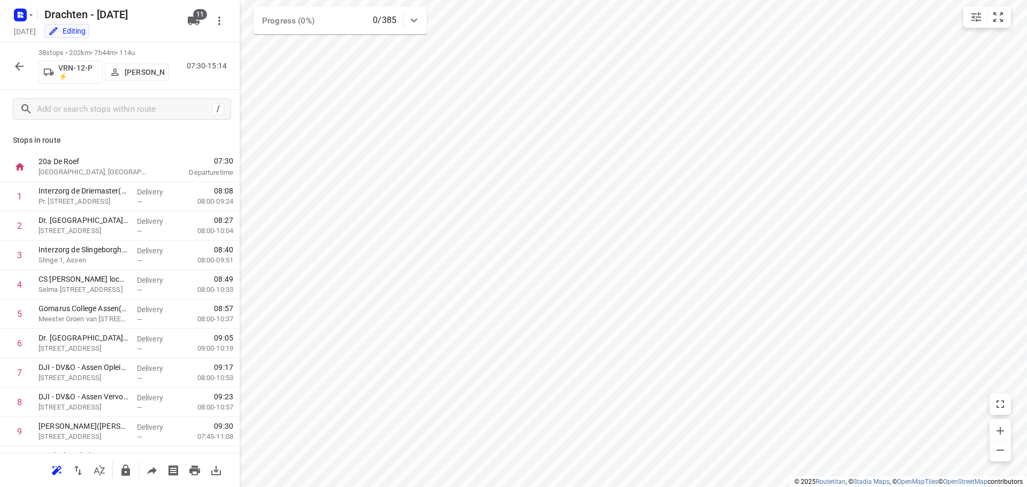
click at [24, 67] on icon "button" at bounding box center [19, 66] width 13 height 13
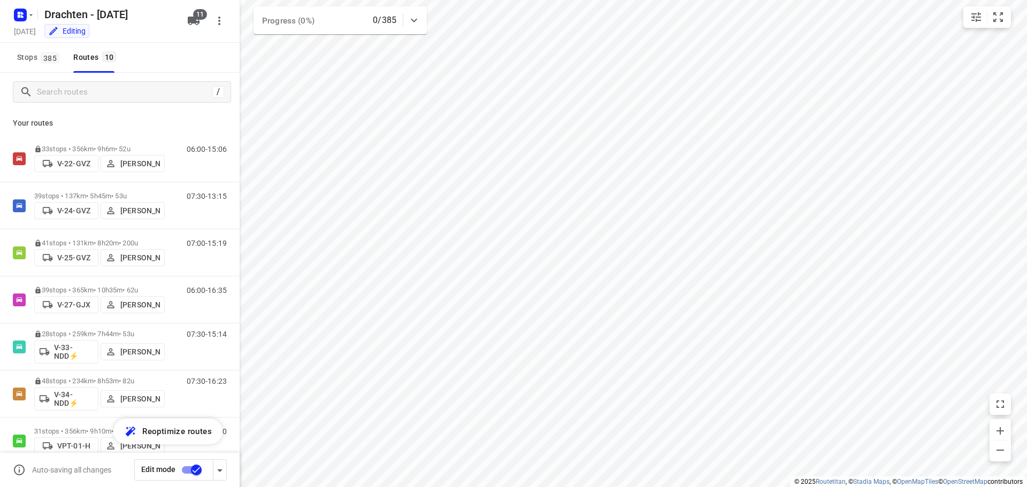
click at [193, 469] on input "checkbox" at bounding box center [196, 470] width 61 height 20
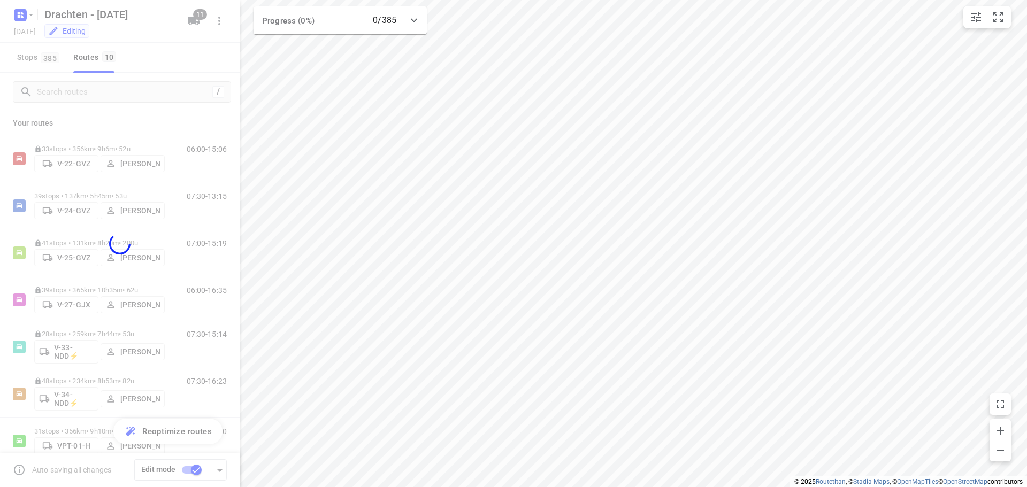
checkbox input "false"
